Goal: Information Seeking & Learning: Check status

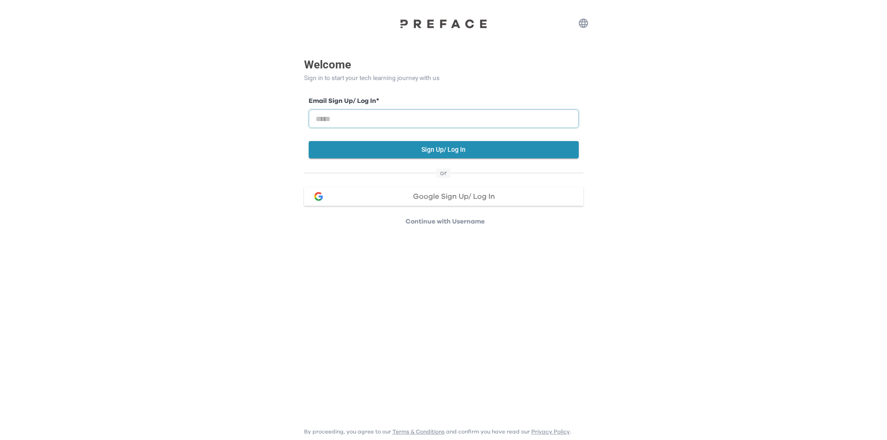
click at [411, 121] on input "email" at bounding box center [444, 118] width 270 height 19
paste input "**********"
type input "**********"
click at [587, 117] on div "**********" at bounding box center [444, 141] width 298 height 170
click at [523, 146] on button "Sign Up/ Log In" at bounding box center [444, 149] width 270 height 17
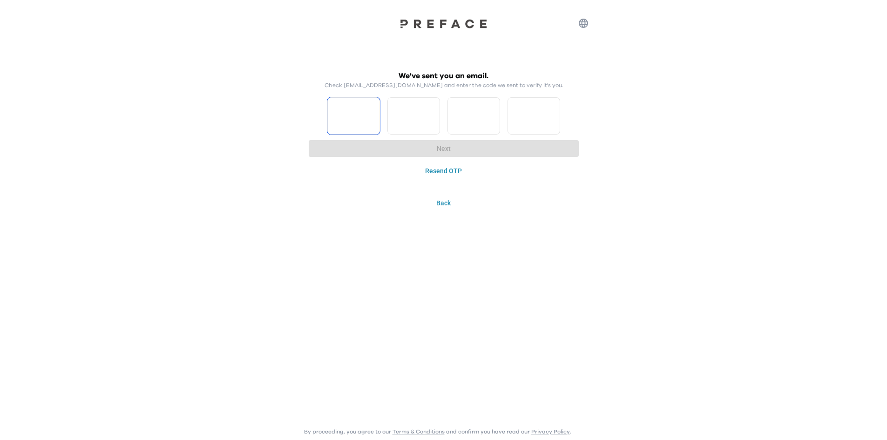
drag, startPoint x: 358, startPoint y: 110, endPoint x: 373, endPoint y: 89, distance: 26.1
click at [355, 114] on input "Please enter OTP character 1" at bounding box center [354, 115] width 53 height 37
type input "*"
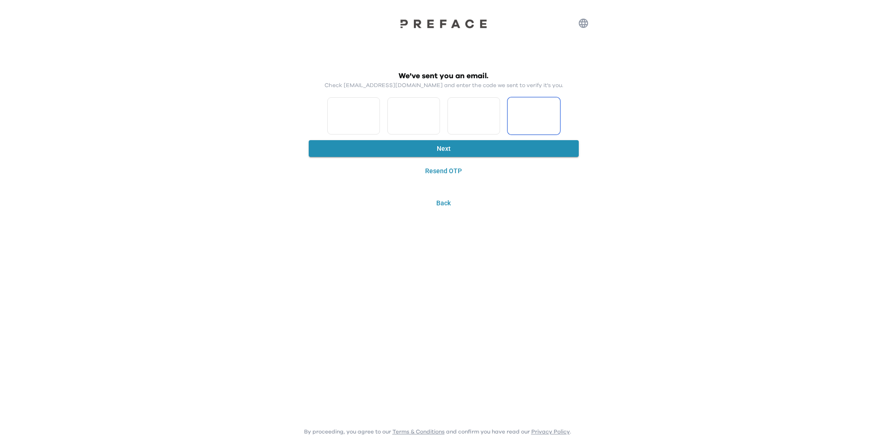
type input "*"
click at [453, 150] on button "Next" at bounding box center [444, 148] width 270 height 17
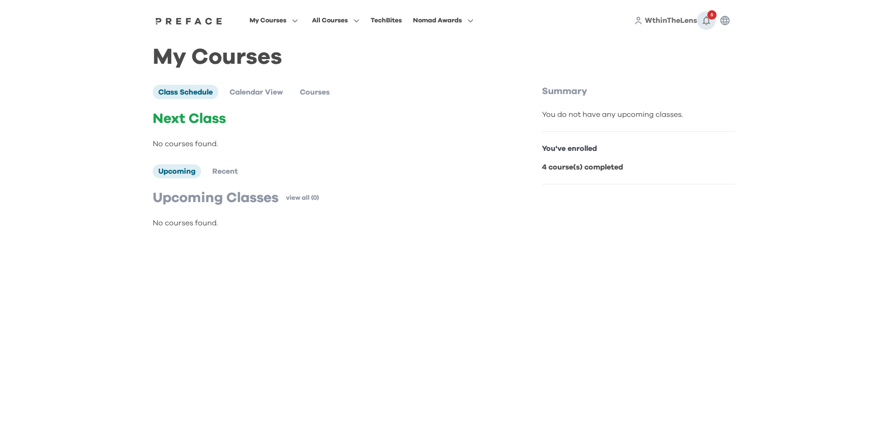
click at [708, 21] on icon "button" at bounding box center [706, 20] width 11 height 11
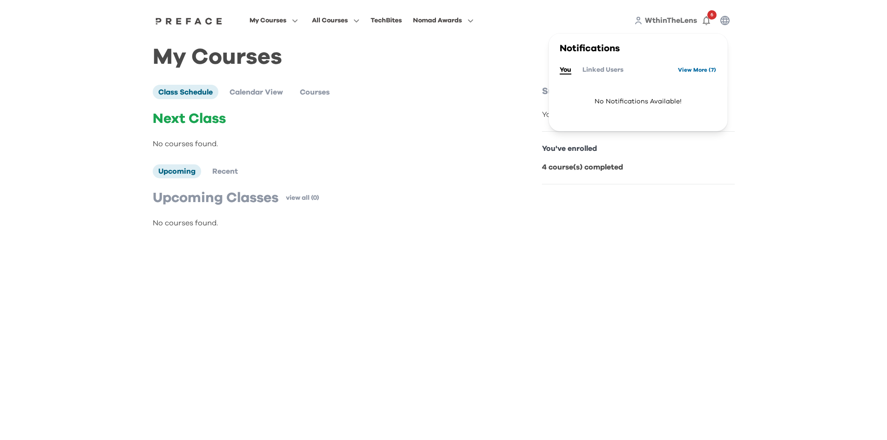
click at [685, 69] on link "View More ( 7 )" at bounding box center [697, 69] width 38 height 15
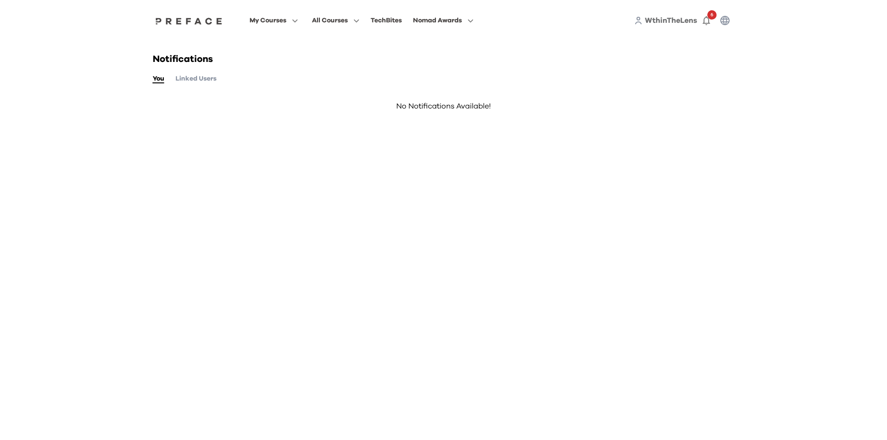
click at [163, 147] on html "My Courses All Courses TechBites Nomad Awards WthinTheLens 6 Notifications You …" at bounding box center [443, 73] width 887 height 147
click at [258, 56] on span at bounding box center [274, 58] width 88 height 26
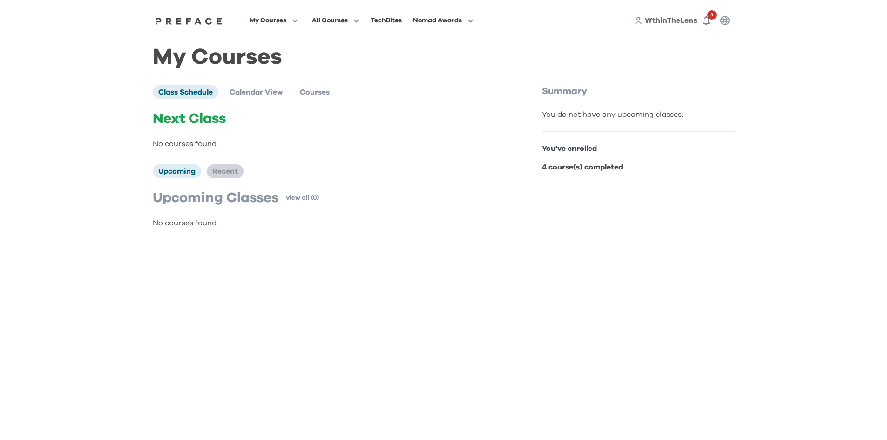
click at [220, 175] on span "Recent" at bounding box center [225, 171] width 26 height 7
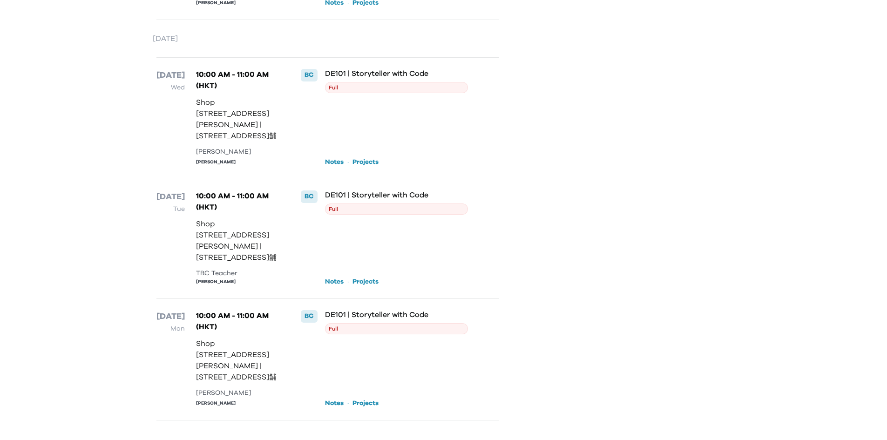
scroll to position [204, 0]
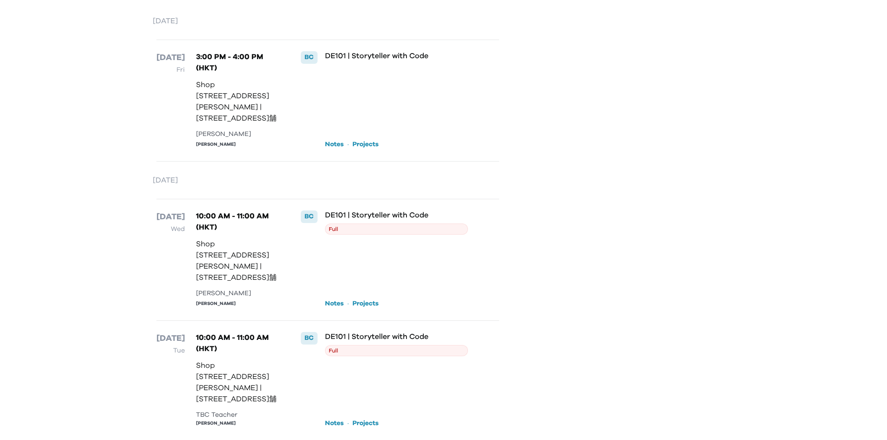
click at [337, 149] on link "Notes" at bounding box center [334, 144] width 19 height 9
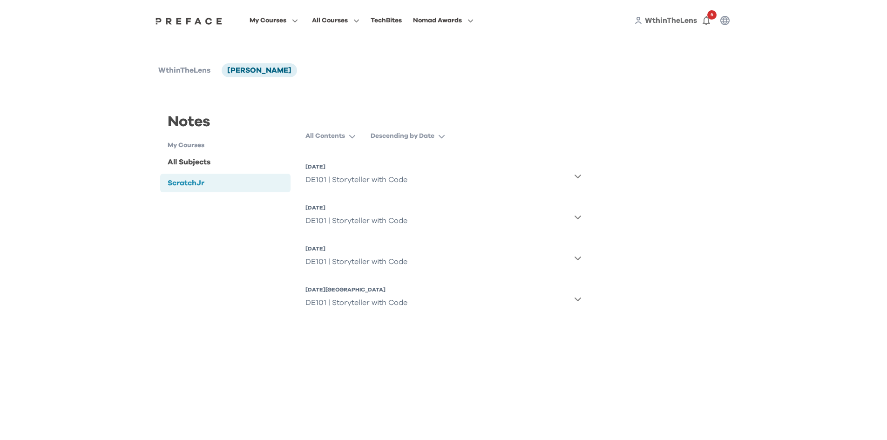
click at [443, 139] on icon "button" at bounding box center [441, 136] width 7 height 7
click at [626, 137] on div "Notes My Courses All Subjects ScratchJr ScratchJr All Contents Descending by Da…" at bounding box center [444, 210] width 582 height 242
click at [575, 177] on icon "button" at bounding box center [577, 175] width 7 height 7
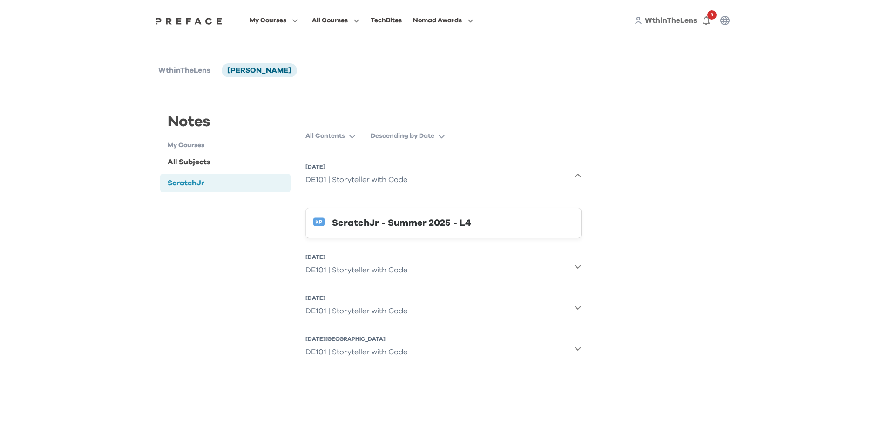
click at [460, 225] on div "ScratchJr - Summer 2025 - L4" at bounding box center [453, 223] width 242 height 15
click at [706, 18] on icon "button" at bounding box center [706, 20] width 7 height 9
click at [678, 69] on link "View More ( 7 )" at bounding box center [697, 69] width 38 height 15
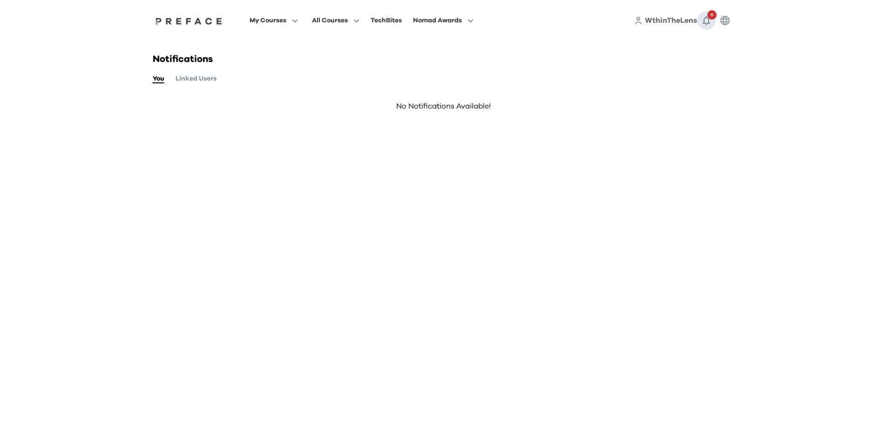
click at [704, 28] on button "6" at bounding box center [706, 20] width 19 height 19
click at [611, 68] on button "Linked Users" at bounding box center [603, 70] width 41 height 10
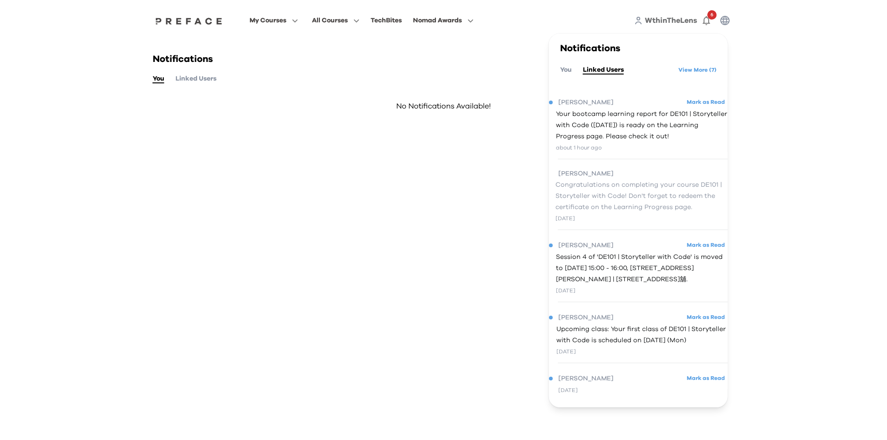
click at [601, 206] on span "Congratulations on completing your course DE101 | Storyteller with Code! Don't …" at bounding box center [642, 196] width 172 height 34
click at [621, 137] on span "Your bootcamp learning report for DE101 | Storyteller with Code ([DATE]) is rea…" at bounding box center [642, 126] width 172 height 34
click at [323, 147] on html "My Courses All Courses TechBites Nomad Awards WthinTheLens 6 Notifications You …" at bounding box center [443, 73] width 887 height 147
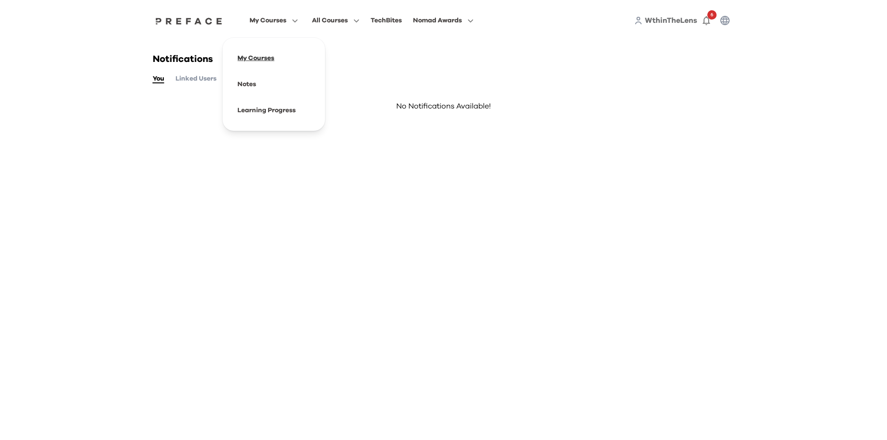
click at [257, 55] on span at bounding box center [274, 58] width 88 height 26
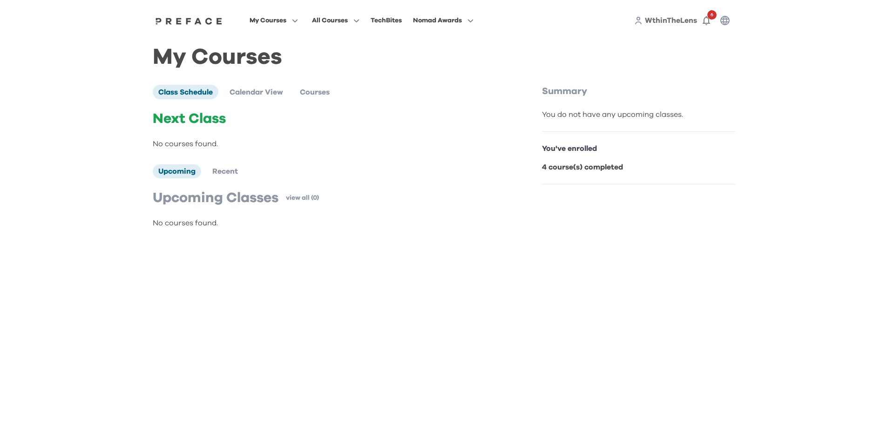
click at [286, 27] on div "My Courses All Courses TechBites Nomad Awards WthinTheLens 6" at bounding box center [444, 20] width 596 height 41
click at [255, 109] on span at bounding box center [274, 110] width 88 height 26
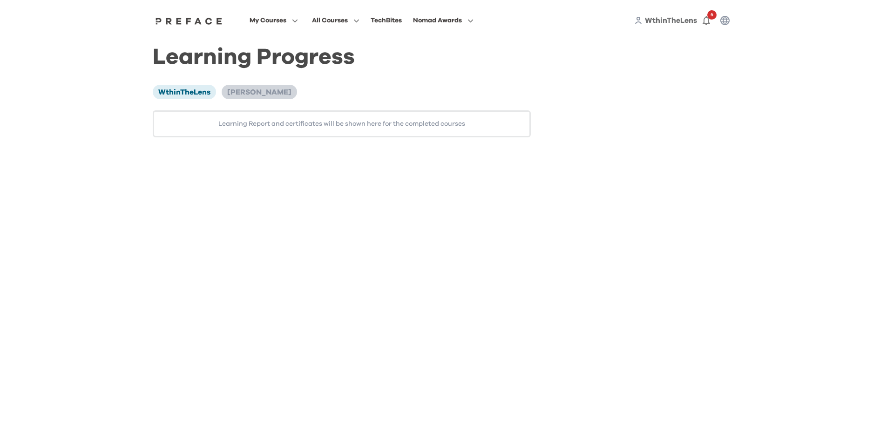
click at [239, 93] on span "Simone Kung" at bounding box center [259, 92] width 64 height 7
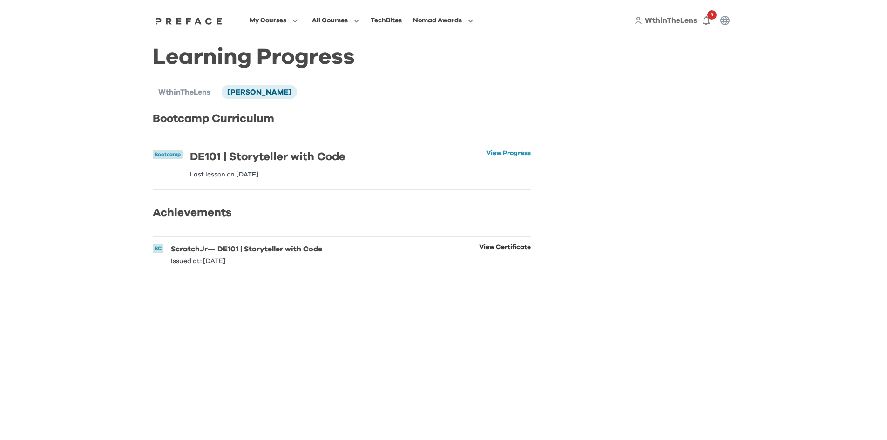
click at [506, 258] on link "View Certificate" at bounding box center [505, 254] width 52 height 20
click at [509, 156] on link "View Progress" at bounding box center [508, 164] width 45 height 28
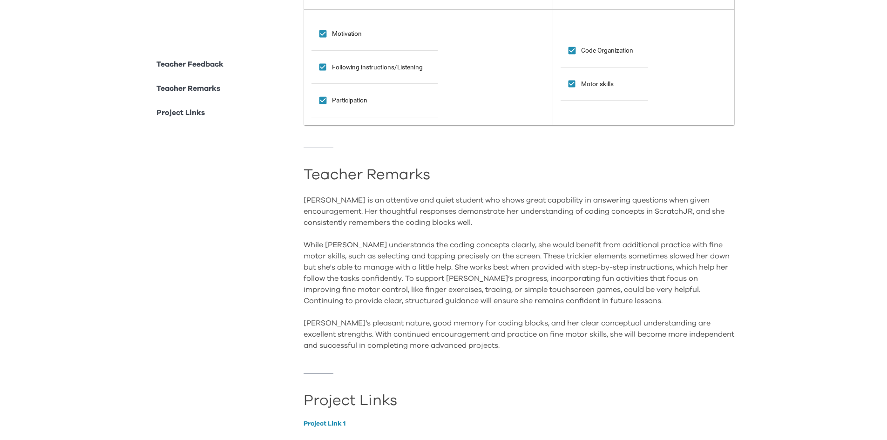
scroll to position [468, 0]
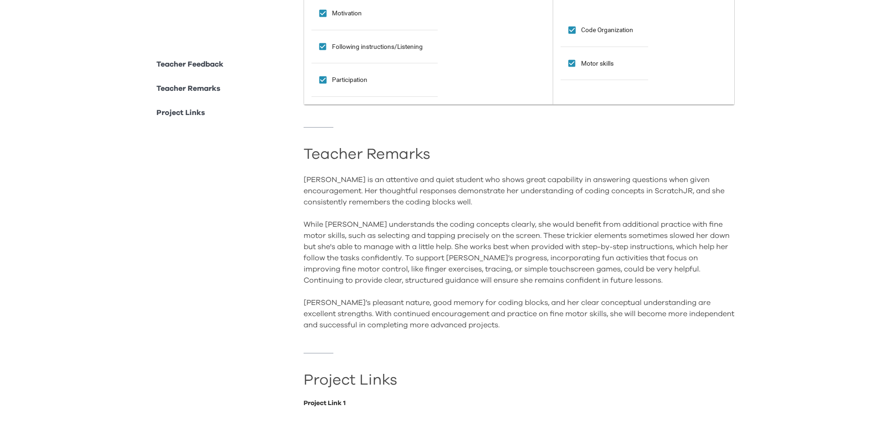
click at [333, 401] on link "Project Link 1" at bounding box center [519, 403] width 431 height 7
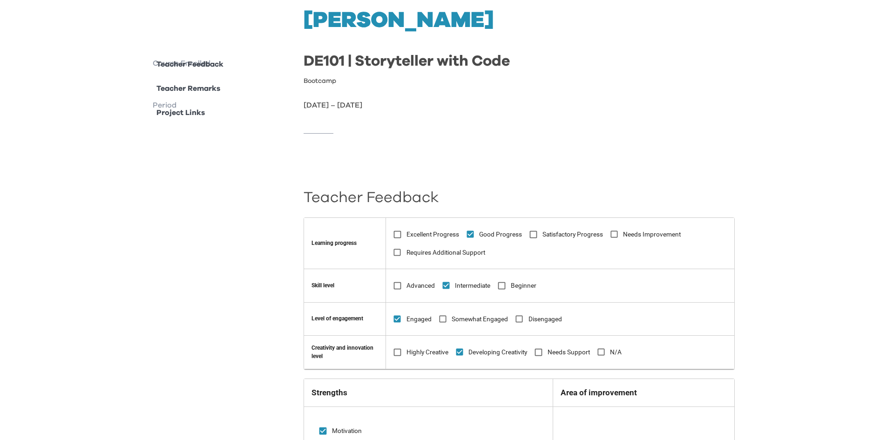
scroll to position [0, 0]
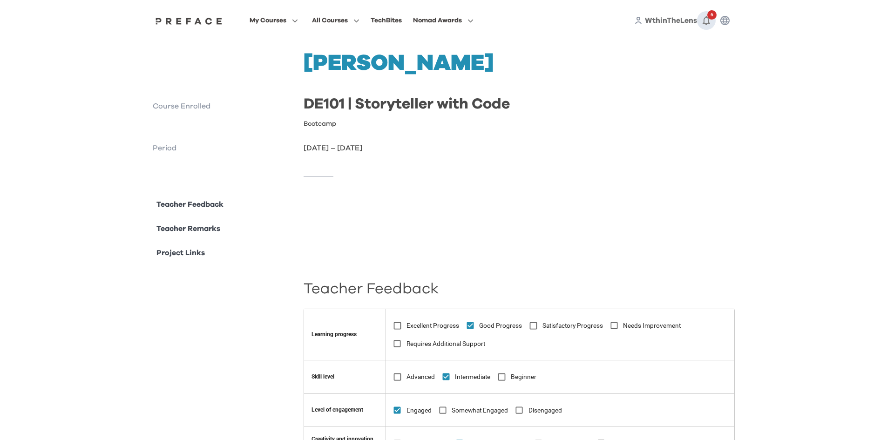
click at [705, 20] on icon "button" at bounding box center [706, 20] width 11 height 11
click at [724, 25] on icon "button" at bounding box center [725, 20] width 11 height 11
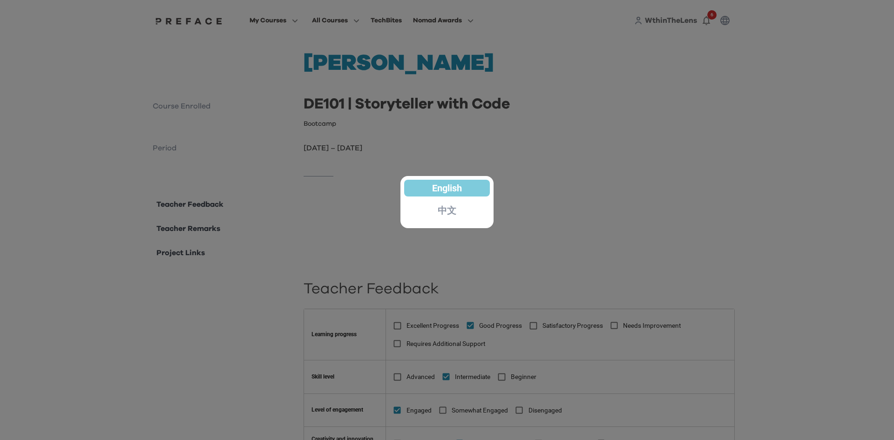
click at [629, 159] on div at bounding box center [447, 220] width 894 height 440
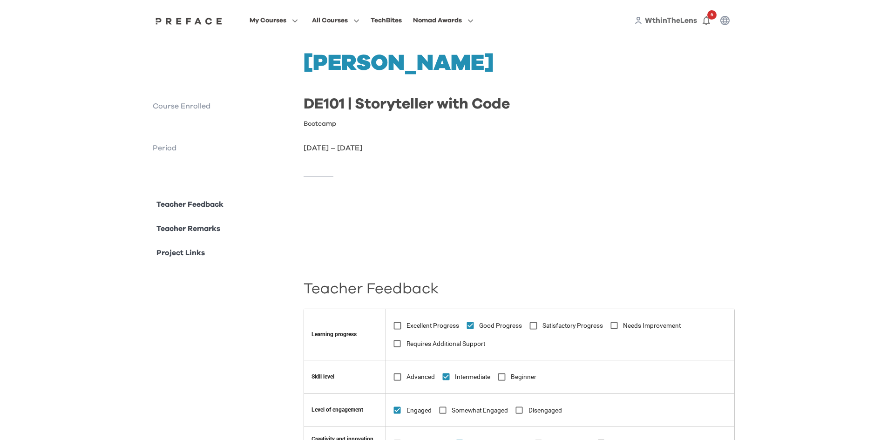
click at [721, 20] on icon "button" at bounding box center [725, 20] width 9 height 9
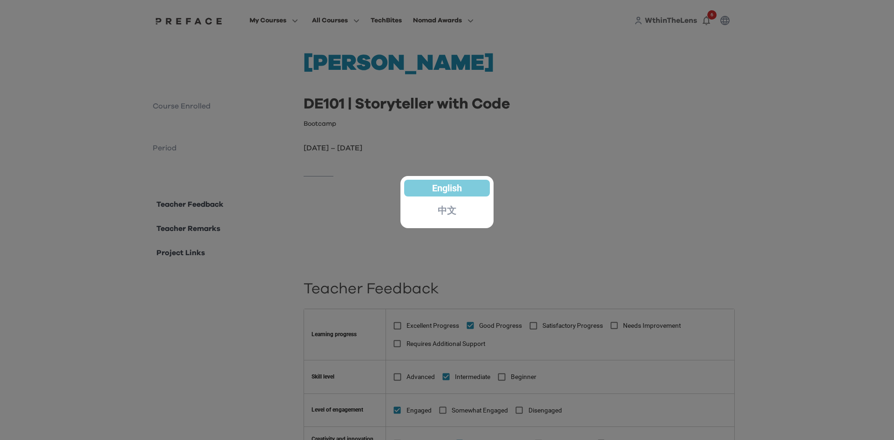
click at [449, 208] on p "中文" at bounding box center [447, 210] width 19 height 9
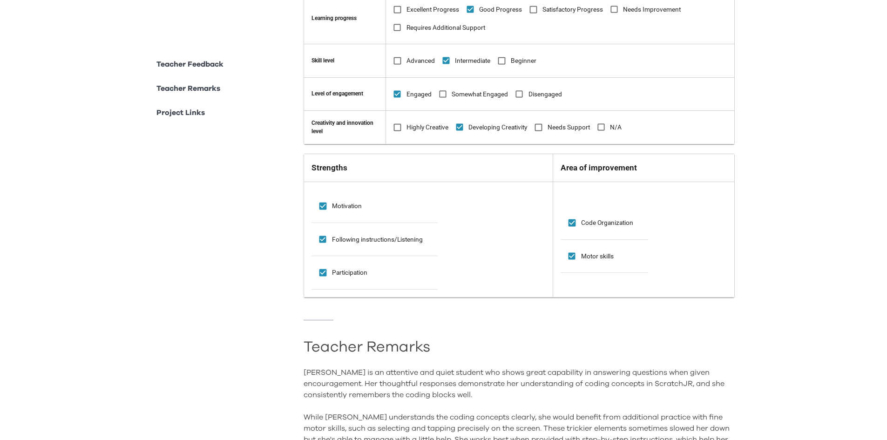
scroll to position [326, 0]
